Goal: Task Accomplishment & Management: Complete application form

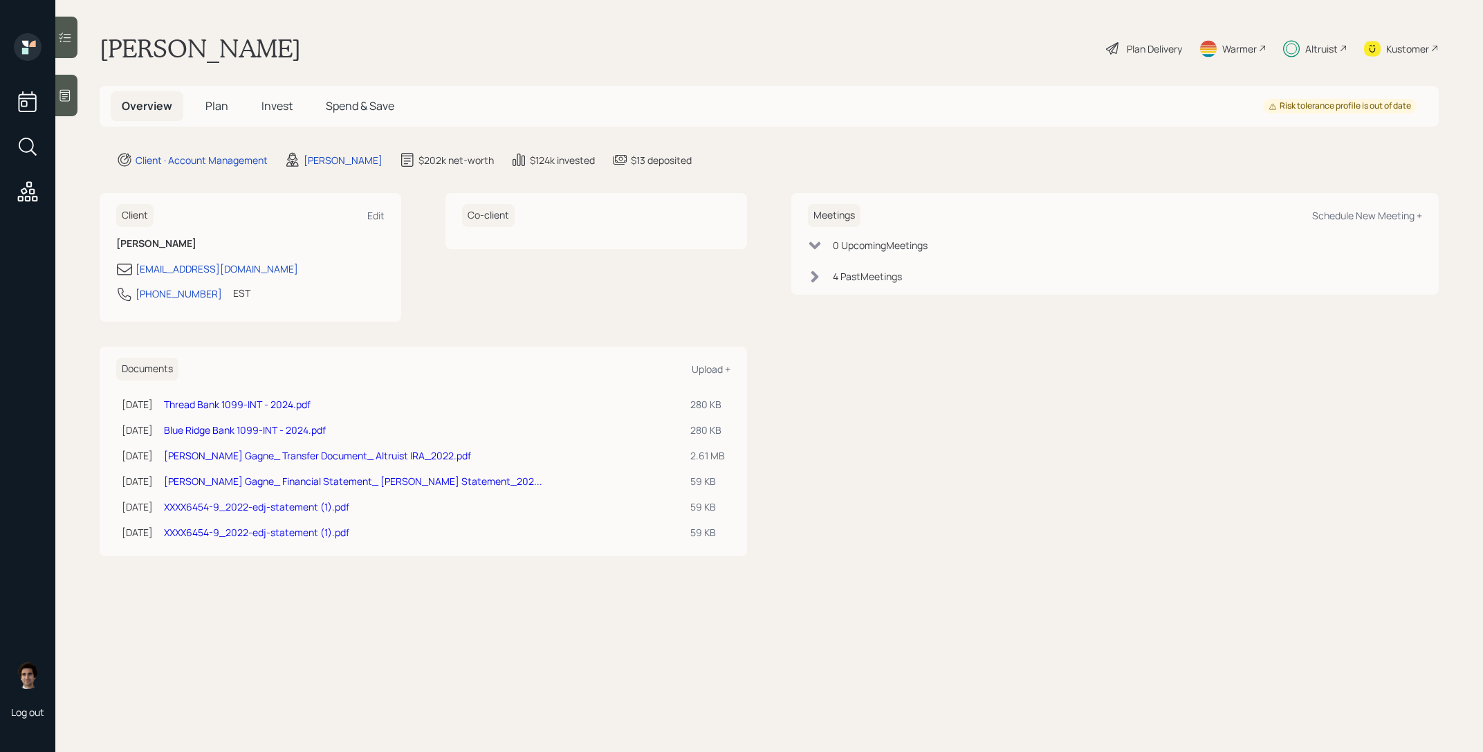
click at [279, 109] on span "Invest" at bounding box center [276, 105] width 31 height 15
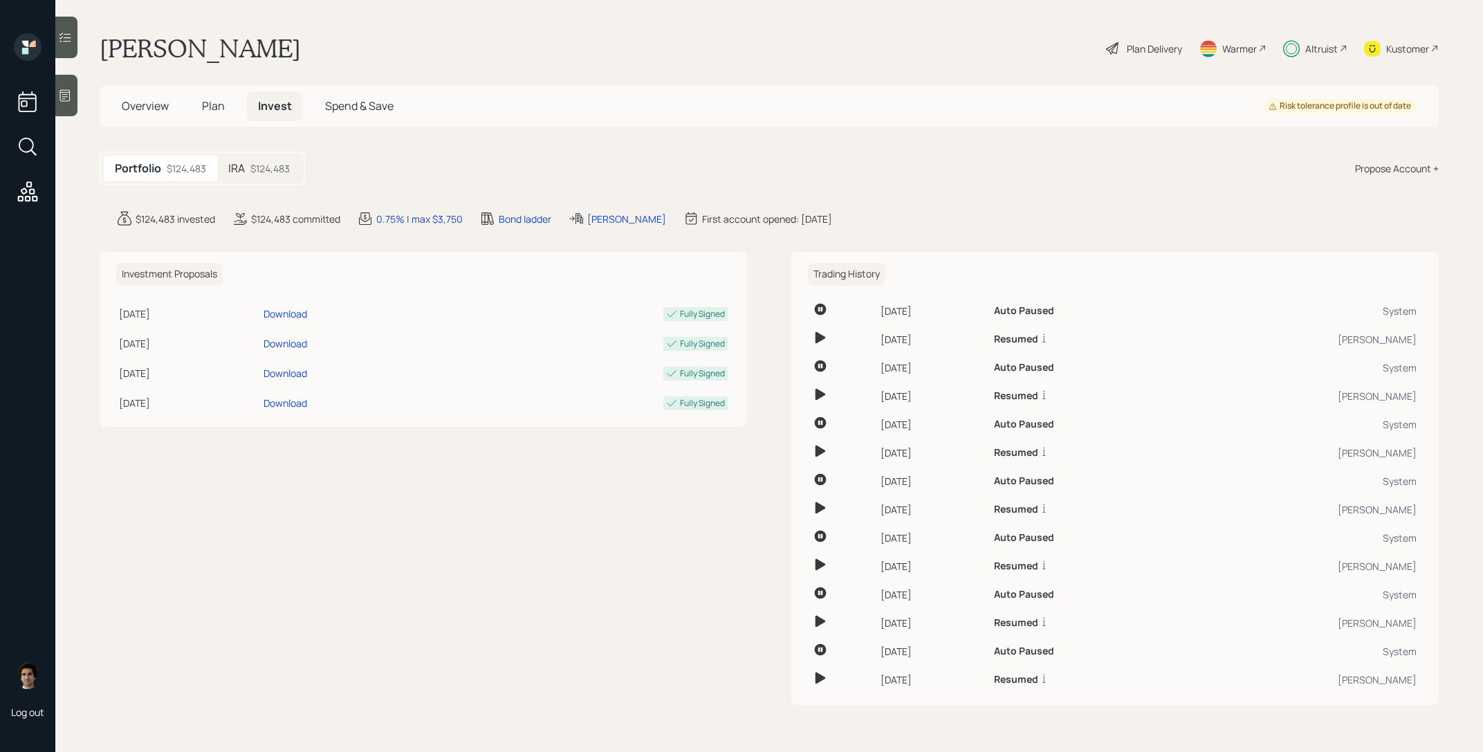
click at [250, 178] on div "IRA $124,483" at bounding box center [259, 169] width 84 height 26
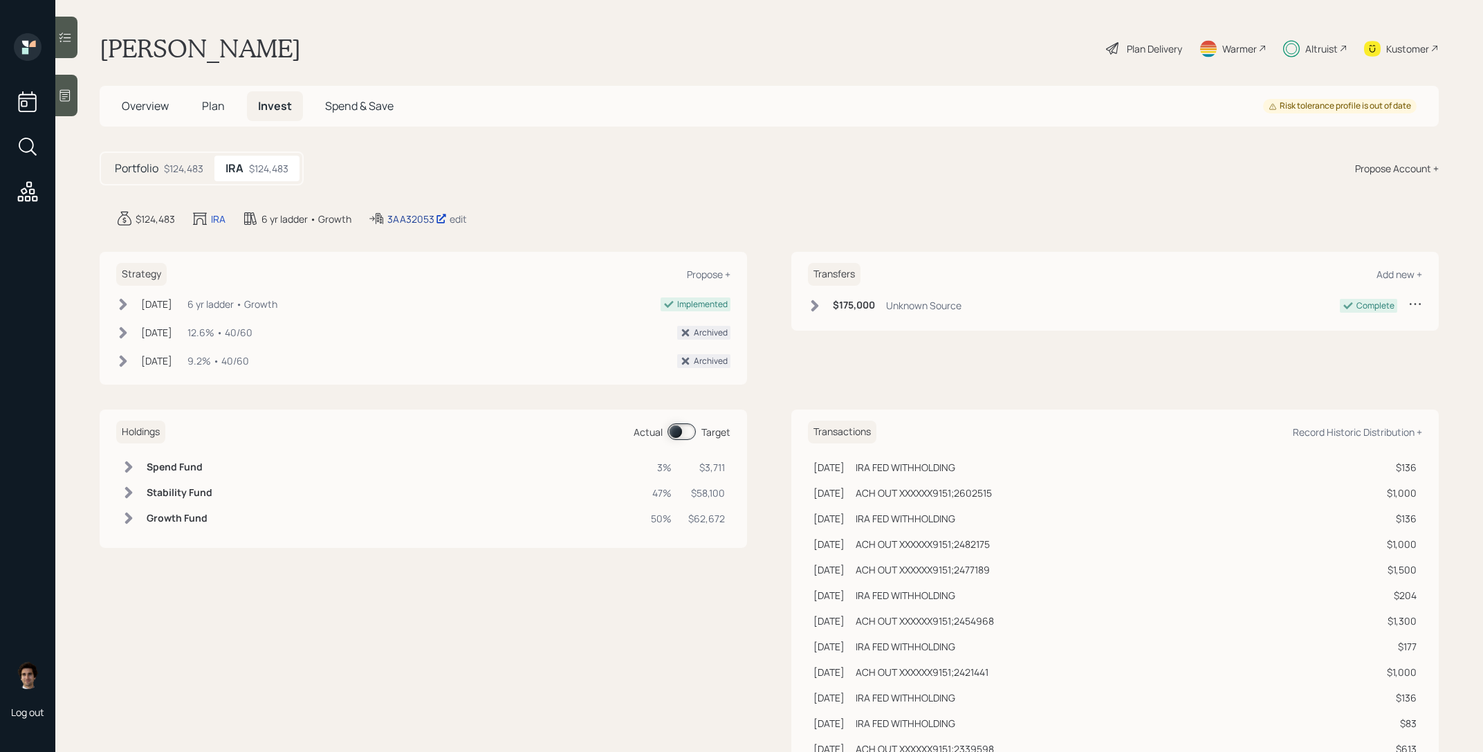
click at [432, 223] on div "3AA32053" at bounding box center [416, 219] width 59 height 15
click at [224, 120] on h5 "Plan" at bounding box center [213, 106] width 45 height 30
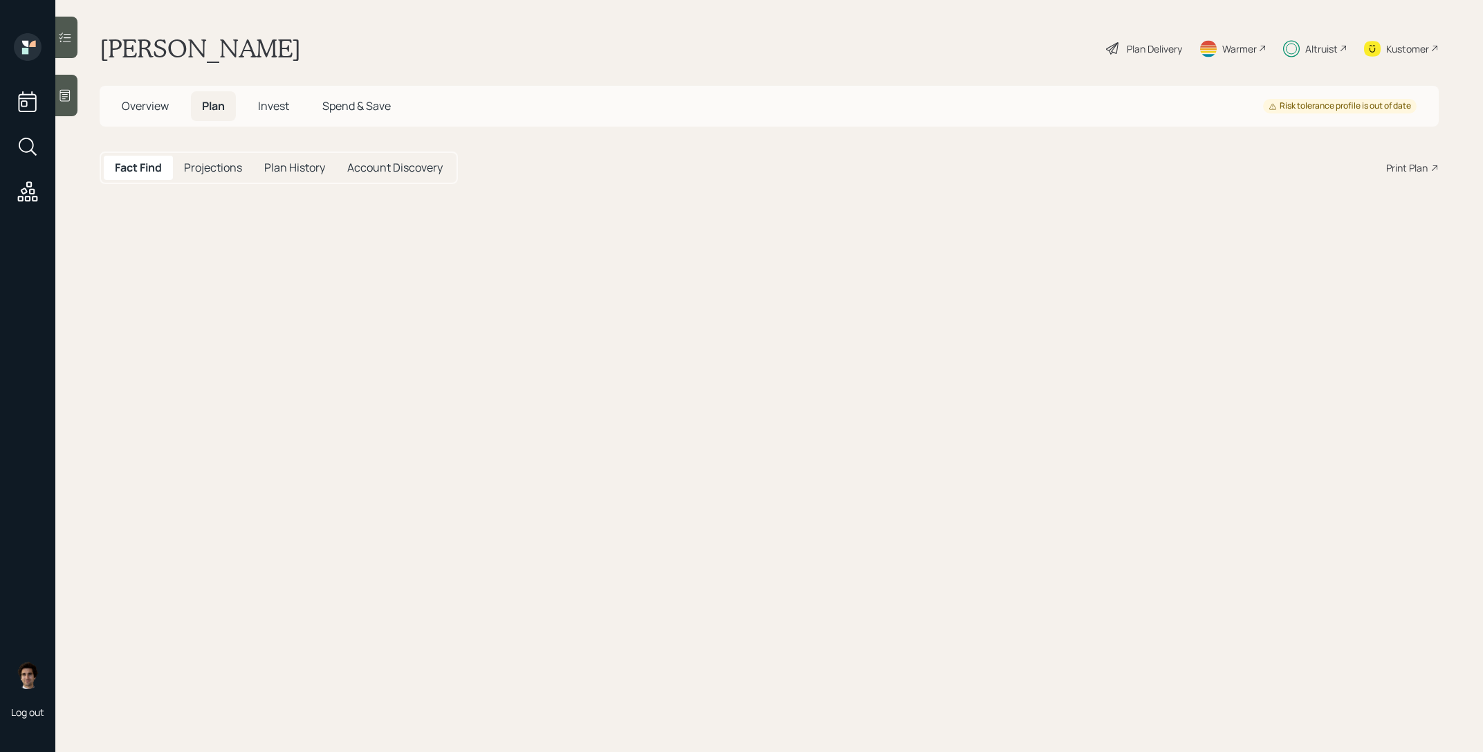
click at [218, 105] on span "Plan" at bounding box center [213, 105] width 23 height 15
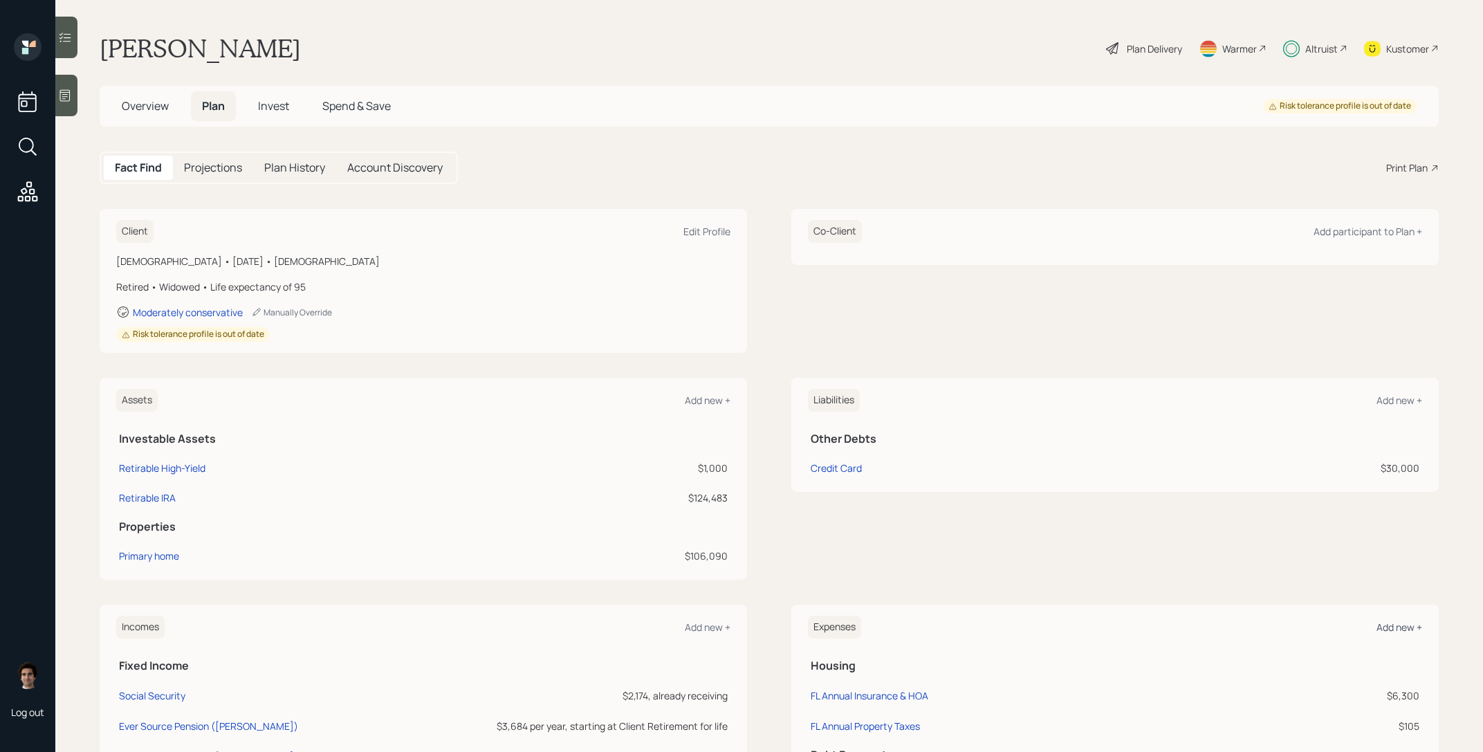
click at [1407, 625] on div "Add new +" at bounding box center [1399, 626] width 46 height 13
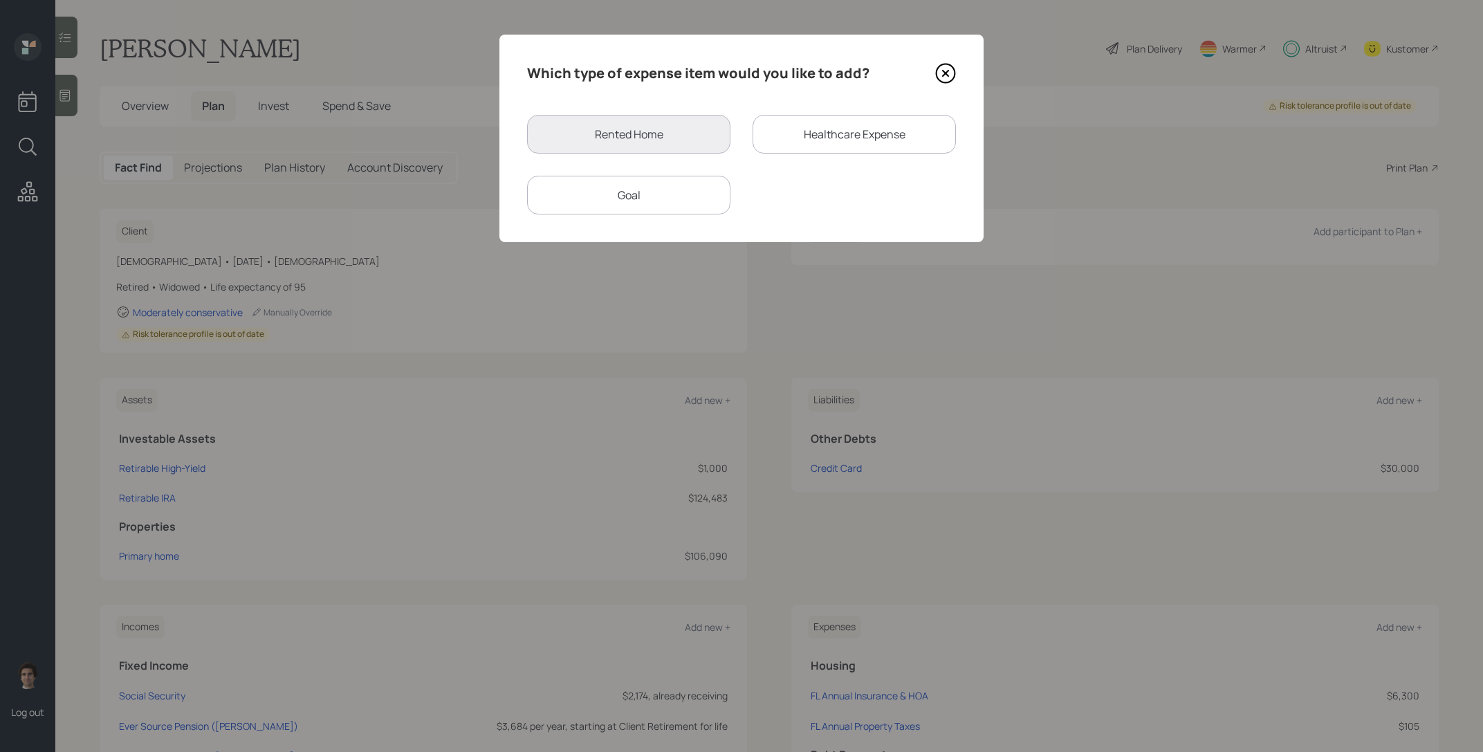
click at [649, 210] on div "Goal" at bounding box center [628, 195] width 203 height 39
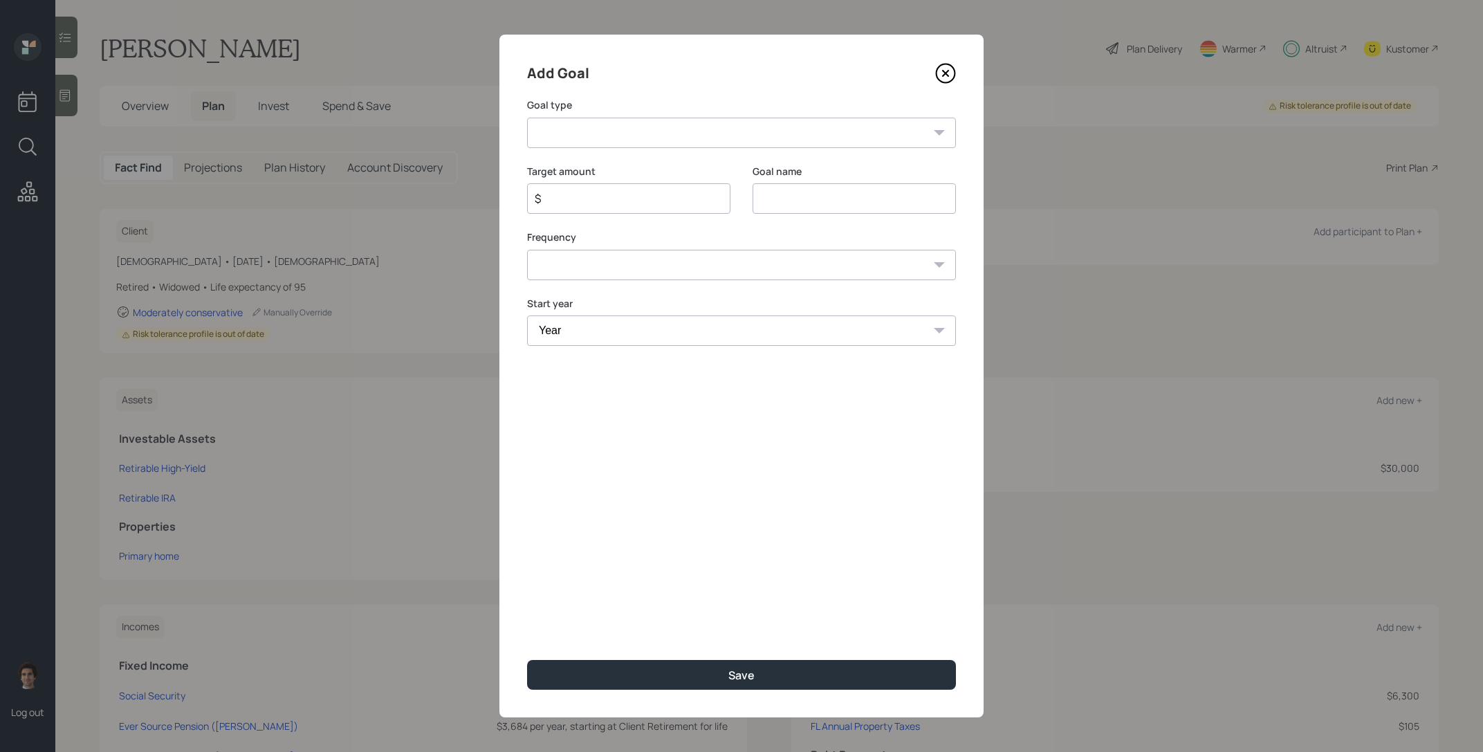
click at [628, 152] on div "Add Goal Goal type Create an emergency fund Donate to charity Purchase a home M…" at bounding box center [741, 376] width 484 height 683
click at [628, 142] on select "Create an emergency fund Donate to charity Purchase a home Make a purchase Supp…" at bounding box center [741, 133] width 429 height 30
select select "other"
click at [527, 118] on select "Create an emergency fund Donate to charity Purchase a home Make a purchase Supp…" at bounding box center [741, 133] width 429 height 30
type input "Other"
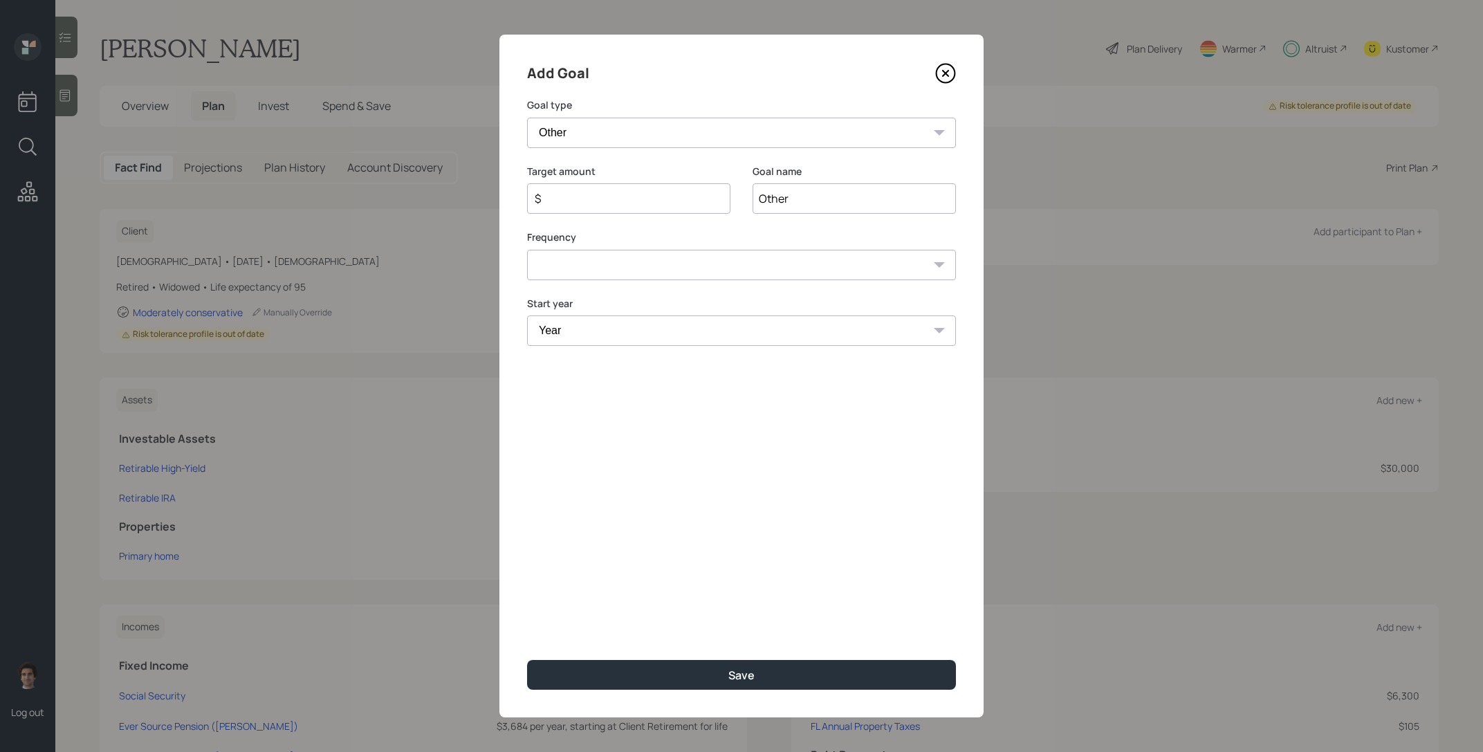
click at [618, 206] on input "$" at bounding box center [623, 198] width 180 height 17
type input "$ 1,400"
click at [780, 195] on input "Other" at bounding box center [853, 198] width 203 height 30
type input "10/06/2025 requested withdrawal"
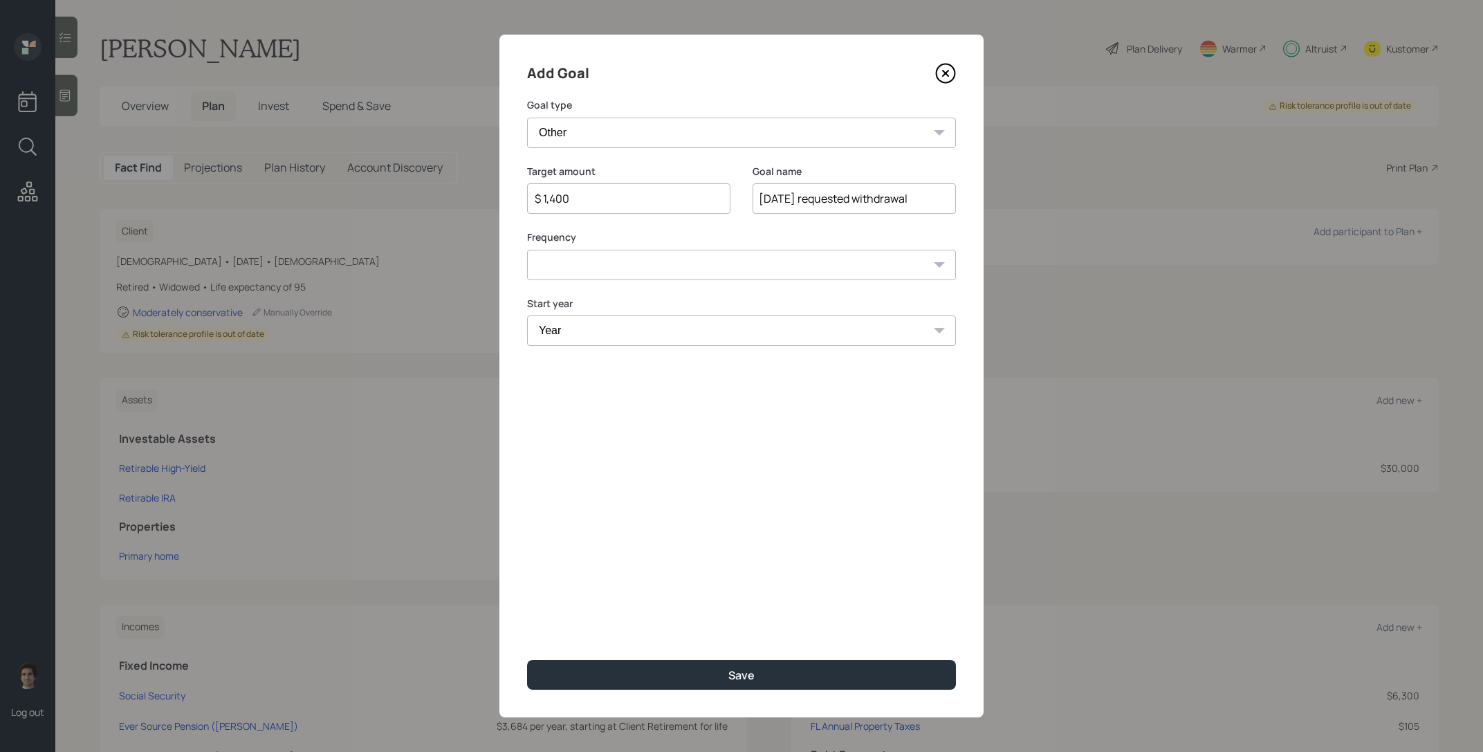
click at [745, 253] on select "One time Every 1 year Every 2 years Every 3 years Every 4 years Every 5 years E…" at bounding box center [741, 265] width 429 height 30
select select "0"
click at [527, 250] on select "One time Every 1 year Every 2 years Every 3 years Every 4 years Every 5 years E…" at bounding box center [741, 265] width 429 height 30
click at [715, 336] on select "Year 2025 2026 2027 2028 2029 2030 2031 2032 2033 2034 2035 2036 2037 2038 2039…" at bounding box center [741, 330] width 429 height 30
select select "2025"
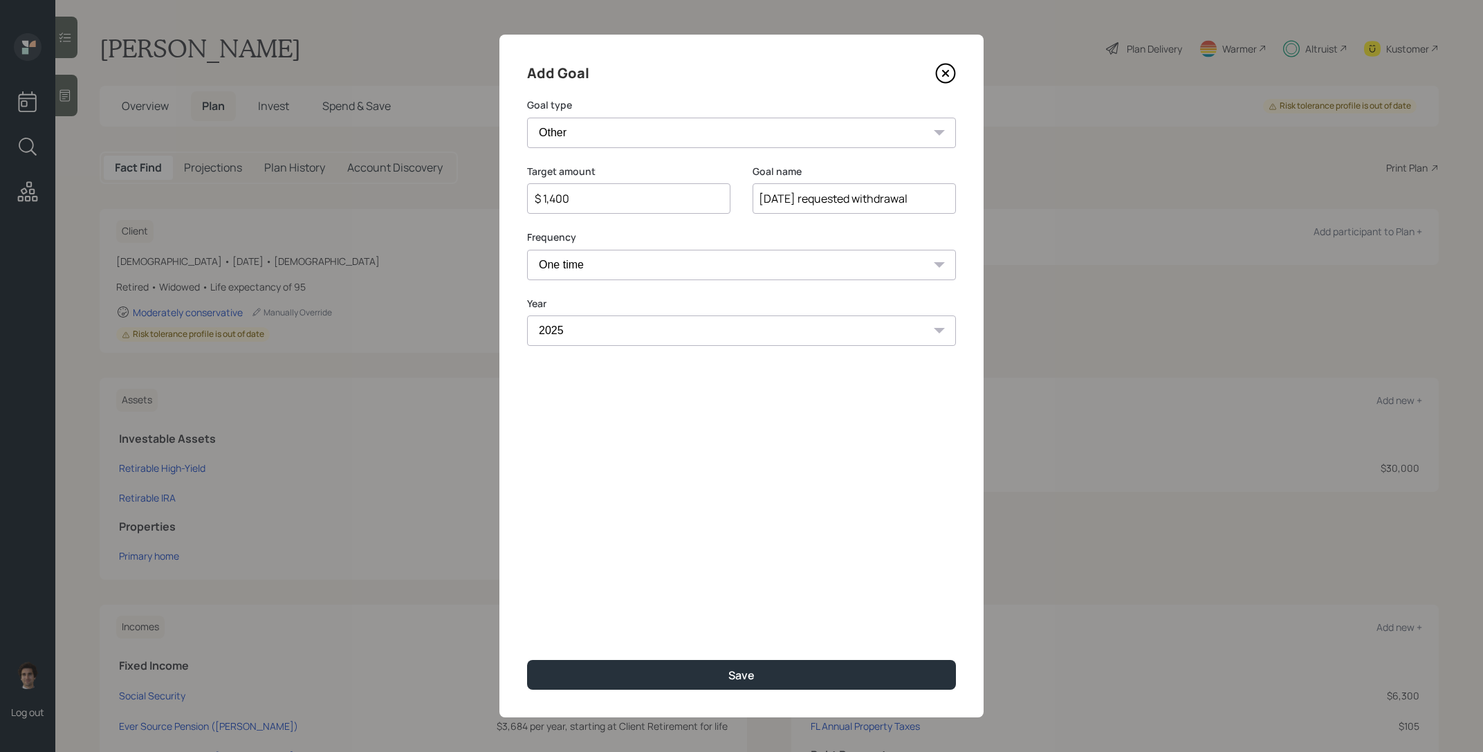
click at [527, 315] on select "Year 2025 2026 2027 2028 2029 2030 2031 2032 2033 2034 2035 2036 2037 2038 2039…" at bounding box center [741, 330] width 429 height 30
click at [734, 678] on div "Save" at bounding box center [741, 674] width 26 height 15
type input "$"
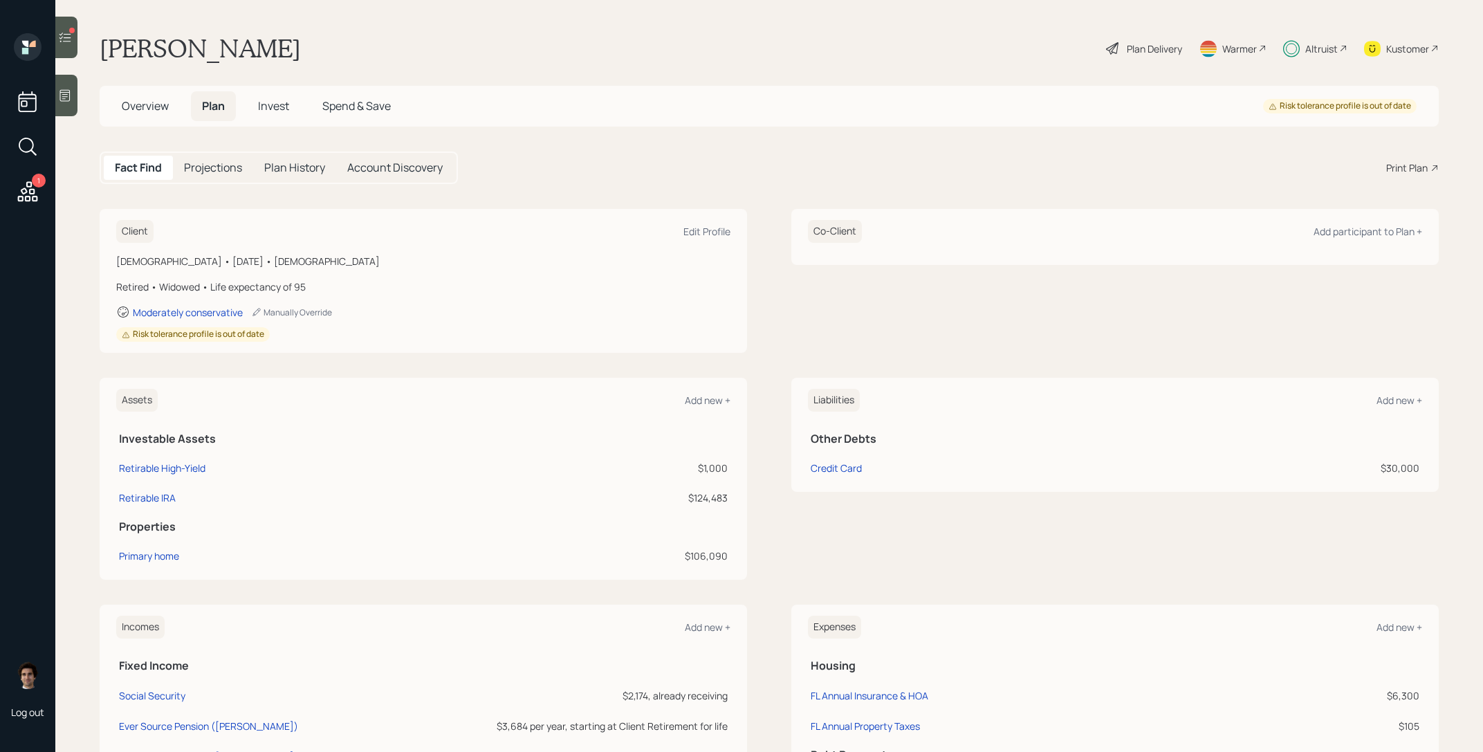
click at [68, 32] on icon at bounding box center [65, 37] width 14 height 14
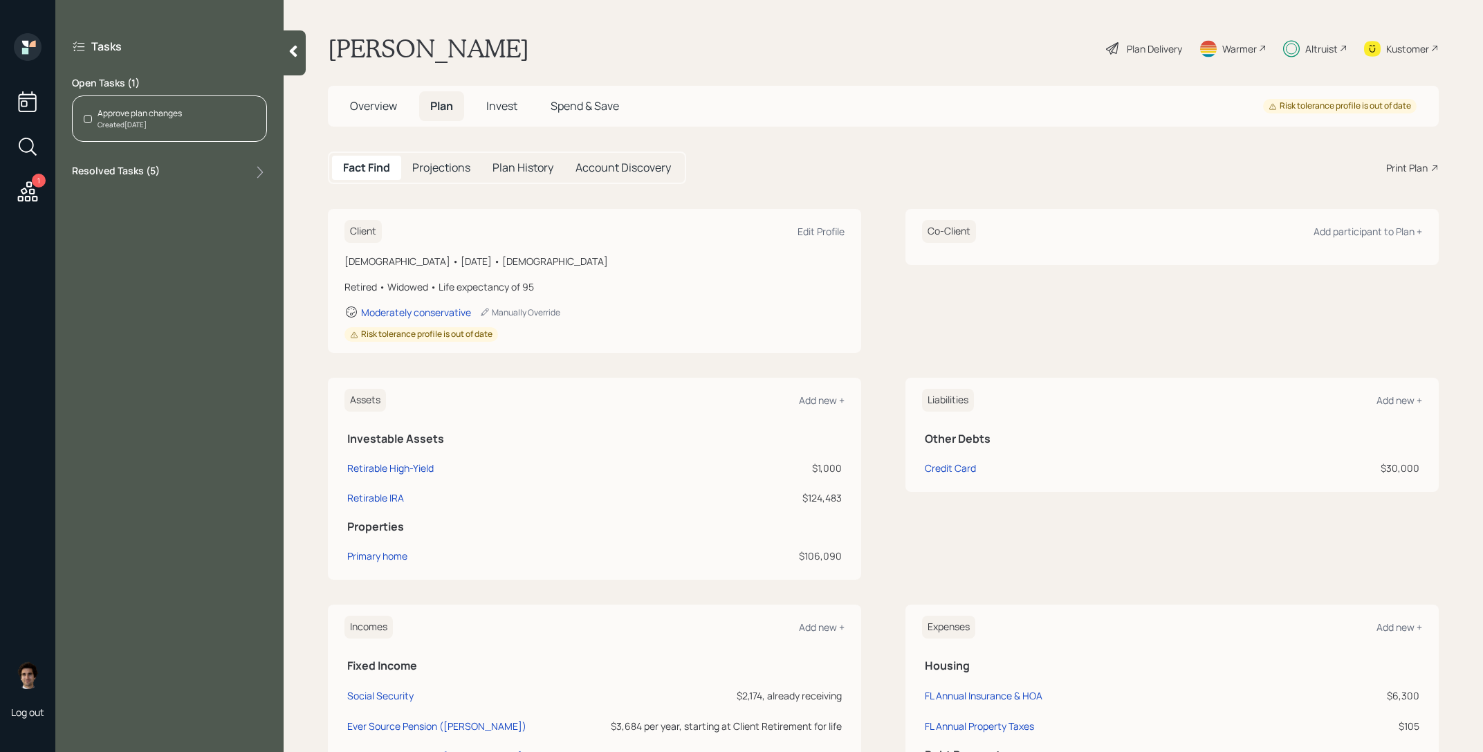
click at [140, 120] on div "Created Today" at bounding box center [140, 125] width 84 height 10
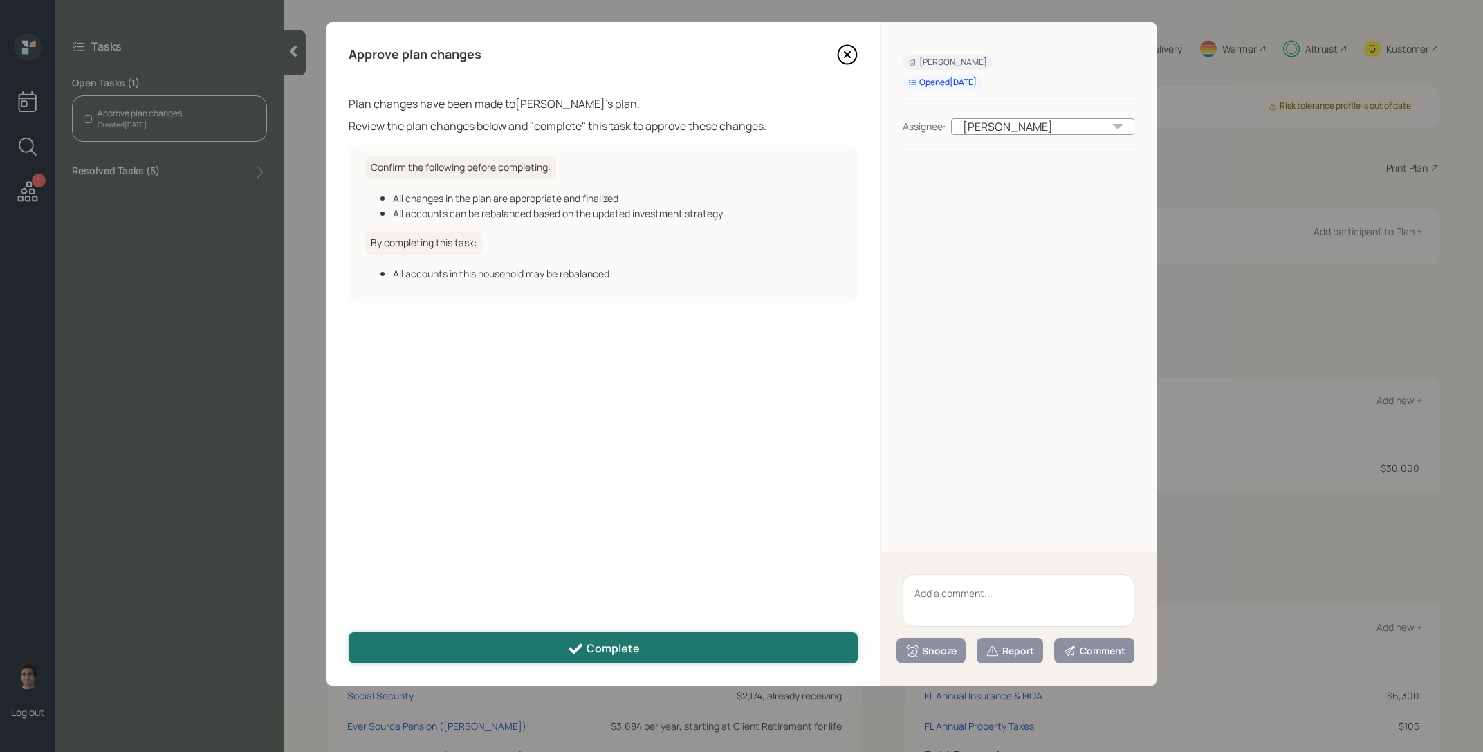
click at [637, 641] on div "Complete" at bounding box center [603, 648] width 73 height 17
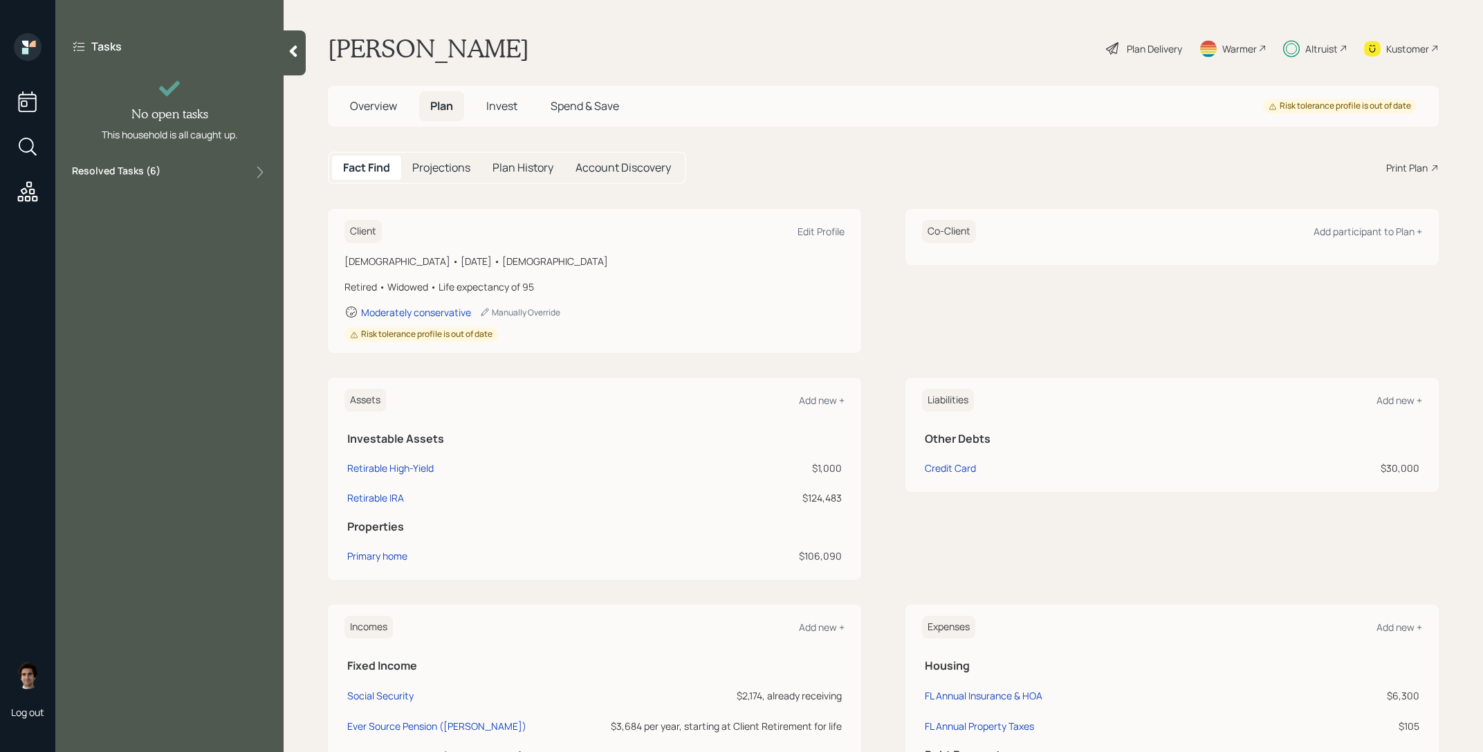
click at [39, 190] on icon at bounding box center [27, 191] width 25 height 25
